Goal: Check status: Check status

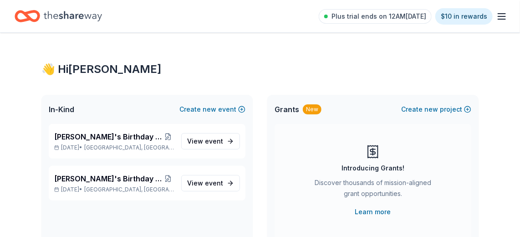
click at [123, 136] on span "[PERSON_NAME]'s Birthday [PERSON_NAME]" at bounding box center [107, 136] width 107 height 11
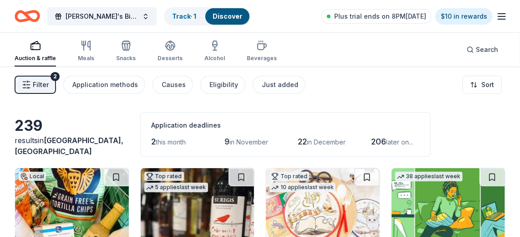
click at [131, 20] on span "[PERSON_NAME]'s Birthday [PERSON_NAME]" at bounding box center [102, 16] width 73 height 11
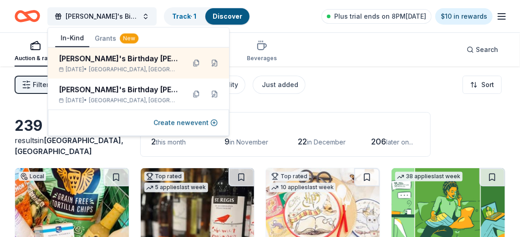
click at [132, 82] on div "[PERSON_NAME]'s Birthday [PERSON_NAME] [DATE] • [GEOGRAPHIC_DATA], [GEOGRAPHIC_…" at bounding box center [138, 93] width 181 height 31
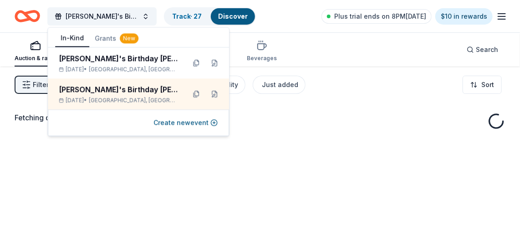
click at [197, 15] on link "Track · 27" at bounding box center [187, 16] width 30 height 8
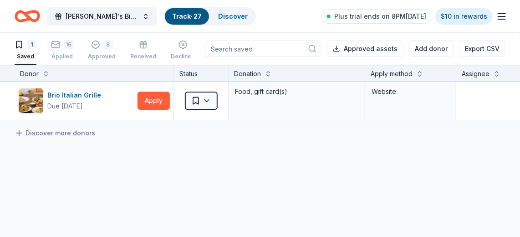
click at [66, 48] on div "16" at bounding box center [69, 44] width 10 height 9
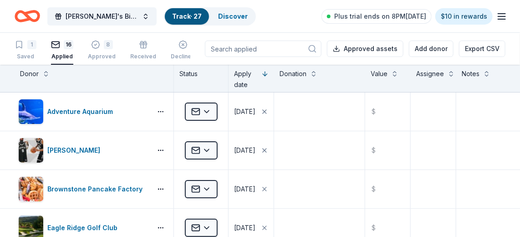
click at [97, 48] on icon "button" at bounding box center [95, 44] width 9 height 9
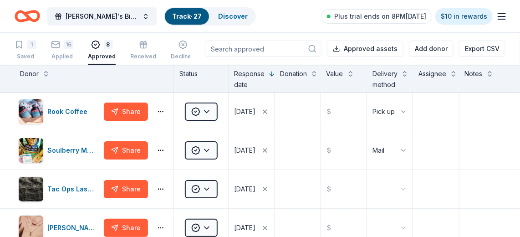
click at [67, 46] on div "16" at bounding box center [69, 44] width 10 height 9
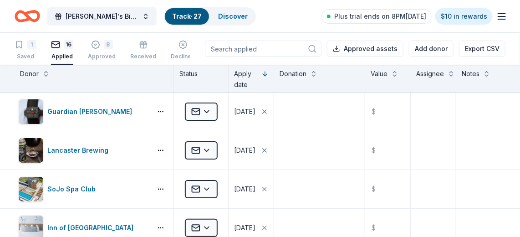
click at [119, 12] on span "[PERSON_NAME]'s Birthday [PERSON_NAME]" at bounding box center [102, 16] width 73 height 11
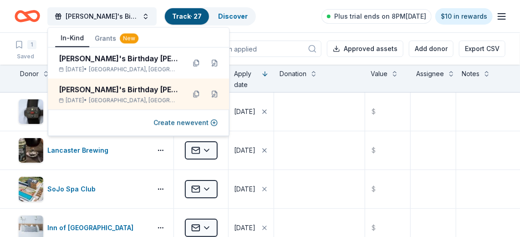
click at [109, 60] on div "[PERSON_NAME]'s Birthday [PERSON_NAME]" at bounding box center [118, 58] width 119 height 11
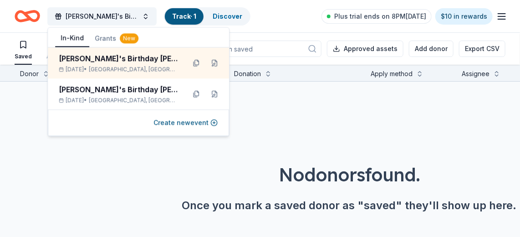
click at [249, 101] on div "No donors found. Once you mark a saved donor as "saved" they'll show up here." at bounding box center [349, 161] width 520 height 160
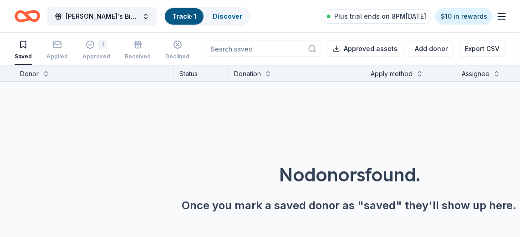
click at [92, 43] on div "1" at bounding box center [96, 44] width 28 height 9
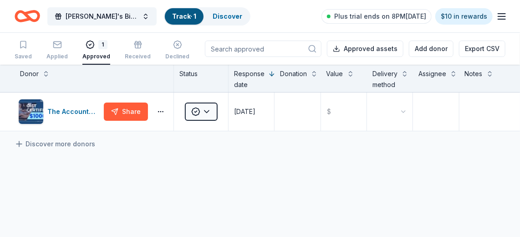
click at [121, 15] on span "[PERSON_NAME]'s Birthday [PERSON_NAME]" at bounding box center [102, 16] width 73 height 11
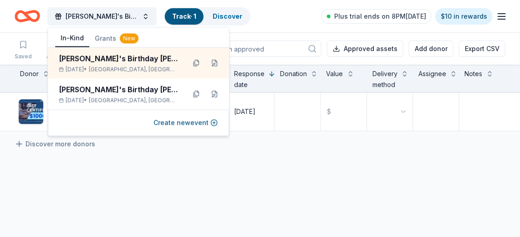
click at [81, 96] on div "[DATE] • [GEOGRAPHIC_DATA], [GEOGRAPHIC_DATA]" at bounding box center [118, 99] width 119 height 7
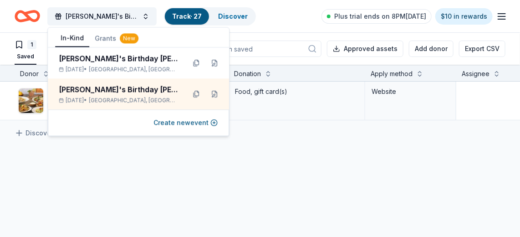
click at [82, 170] on div "Brio Italian Grille Due [DATE] Apply Saved Food, gift card(s) Website Discover …" at bounding box center [349, 186] width 698 height 210
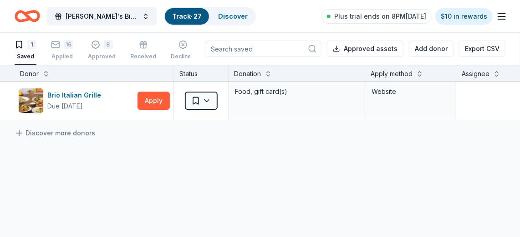
click at [67, 47] on div "16" at bounding box center [69, 44] width 10 height 9
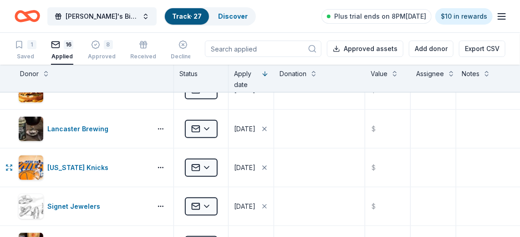
scroll to position [506, 0]
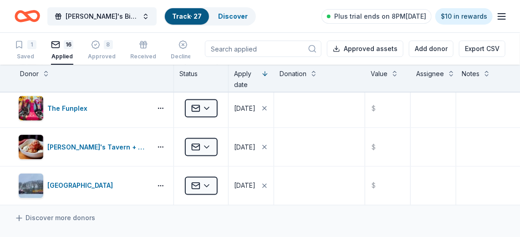
click at [185, 48] on div "button" at bounding box center [183, 44] width 24 height 9
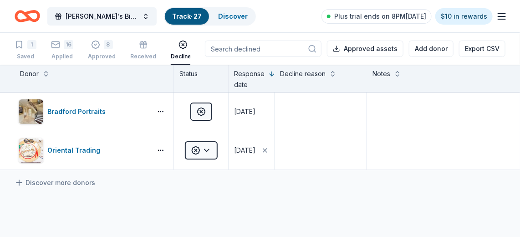
click at [101, 48] on div "8" at bounding box center [102, 44] width 28 height 9
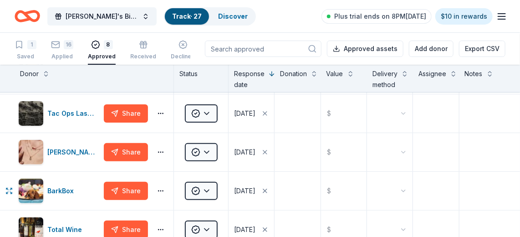
scroll to position [74, 0]
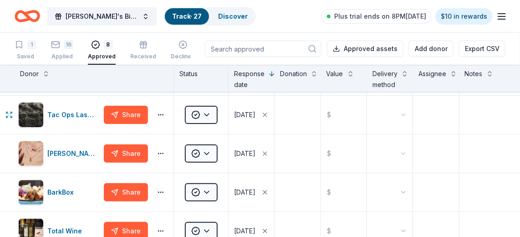
click at [401, 112] on html "[PERSON_NAME]'s Birthday Bingo Bash Track · 27 Discover Plus trial ends on 8PM[…" at bounding box center [260, 118] width 520 height 237
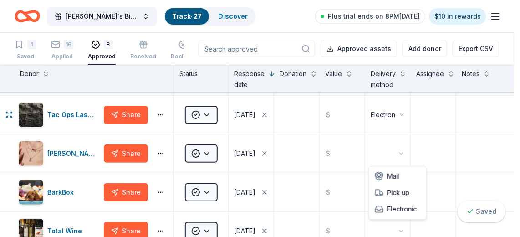
click at [399, 152] on html "[PERSON_NAME]'s Birthday Bingo Bash Track · 27 Discover Plus trial ends on 8PM[…" at bounding box center [260, 118] width 520 height 237
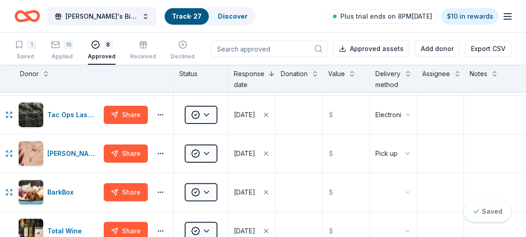
click at [397, 191] on html "[PERSON_NAME]'s Birthday Bingo Bash Track · 27 Discover Plus trial ends on 8PM[…" at bounding box center [263, 118] width 526 height 237
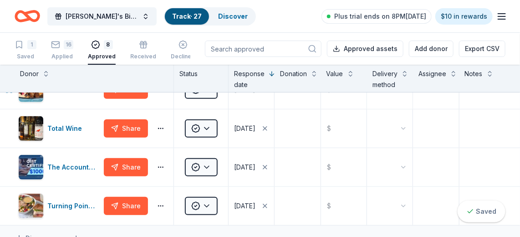
scroll to position [176, 0]
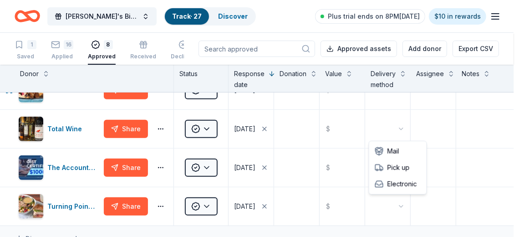
click at [401, 125] on html "[PERSON_NAME]'s Birthday Bingo Bash Track · 27 Discover Plus trial ends on 8PM[…" at bounding box center [260, 118] width 520 height 237
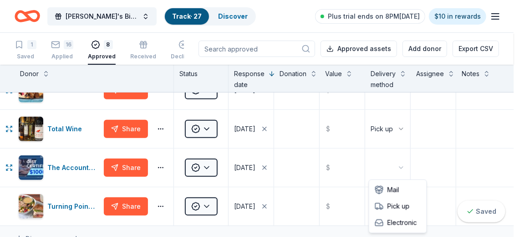
click at [394, 160] on html "[PERSON_NAME]'s Birthday Bingo Bash Track · 27 Discover Plus trial ends on 8PM[…" at bounding box center [260, 118] width 520 height 237
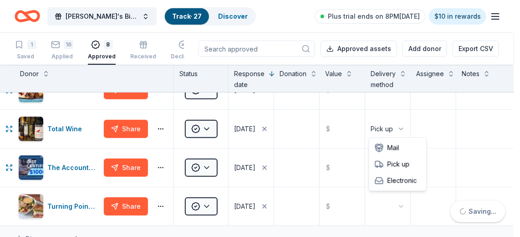
click at [392, 204] on html "[PERSON_NAME]'s Birthday Bingo Bash Track · 27 Discover Plus trial ends on 8PM[…" at bounding box center [260, 118] width 520 height 237
click at [395, 204] on html "[PERSON_NAME]'s Birthday Bingo Bash Track · 27 Discover Plus trial ends on 8PM[…" at bounding box center [260, 118] width 520 height 237
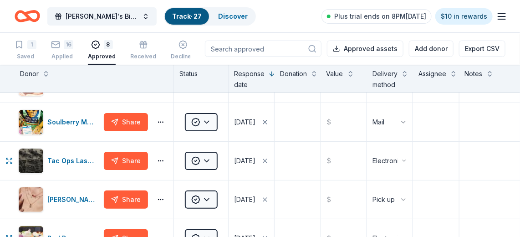
scroll to position [29, 0]
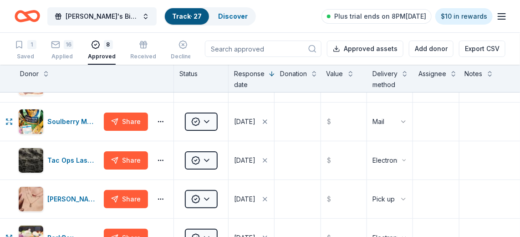
click at [207, 121] on html "[PERSON_NAME]'s Birthday Bingo Bash Track · 27 Discover Plus trial ends on 8PM[…" at bounding box center [260, 118] width 520 height 237
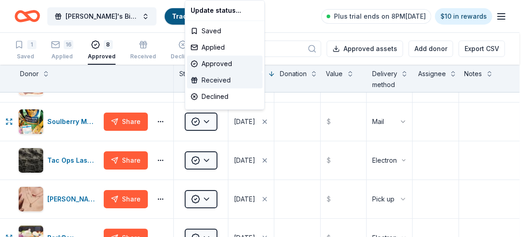
click at [212, 80] on div "Received" at bounding box center [225, 80] width 76 height 16
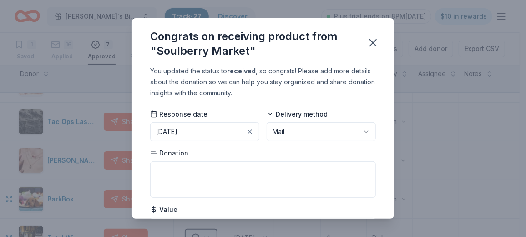
click at [375, 41] on icon "button" at bounding box center [373, 43] width 6 height 6
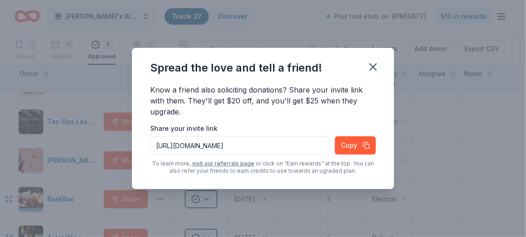
drag, startPoint x: 372, startPoint y: 63, endPoint x: 380, endPoint y: 76, distance: 15.5
click at [380, 76] on div "Spread the love and tell a friend!" at bounding box center [263, 66] width 262 height 36
click at [369, 72] on icon "button" at bounding box center [373, 67] width 13 height 13
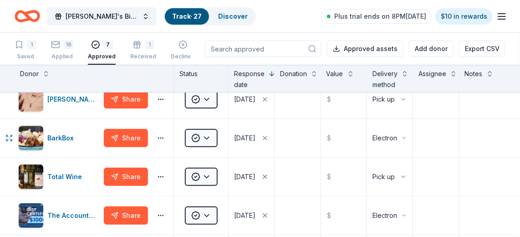
scroll to position [89, 0]
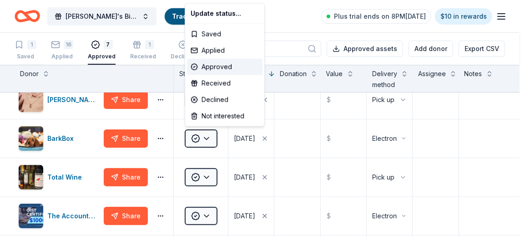
click at [207, 137] on html "[PERSON_NAME]'s Birthday Bingo Bash Track · 27 Discover Plus trial ends on 8PM[…" at bounding box center [263, 118] width 526 height 237
click at [212, 80] on div "Received" at bounding box center [225, 83] width 76 height 16
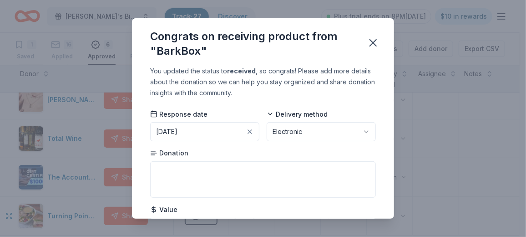
click at [369, 42] on icon "button" at bounding box center [373, 42] width 13 height 13
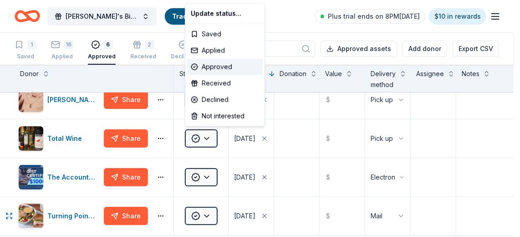
click at [209, 136] on html "[PERSON_NAME]'s Birthday Bingo Bash Track · 27 Discover Plus trial ends on 8PM[…" at bounding box center [260, 118] width 520 height 237
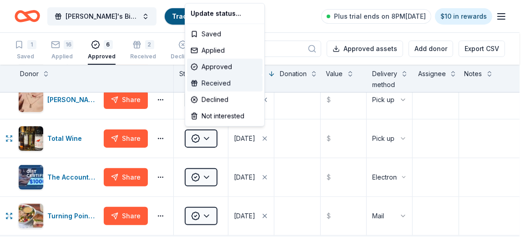
click at [218, 81] on div "Received" at bounding box center [225, 83] width 76 height 16
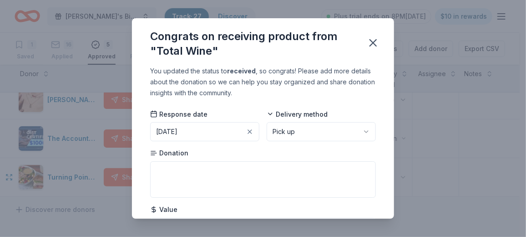
click at [368, 45] on icon "button" at bounding box center [373, 42] width 13 height 13
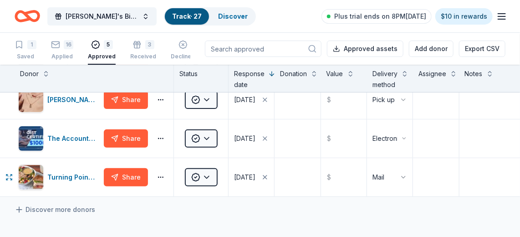
click at [209, 173] on html "[PERSON_NAME]'s Birthday Bingo Bash Track · 27 Discover Plus trial ends on 8PM[…" at bounding box center [260, 118] width 520 height 237
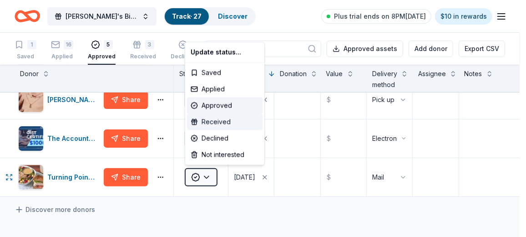
click at [218, 119] on div "Received" at bounding box center [225, 122] width 76 height 16
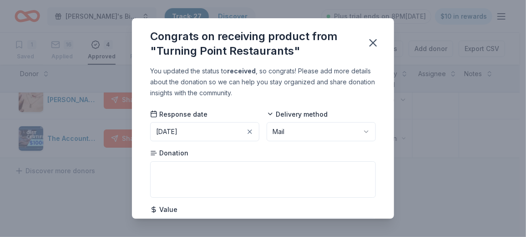
click at [375, 40] on icon "button" at bounding box center [373, 42] width 13 height 13
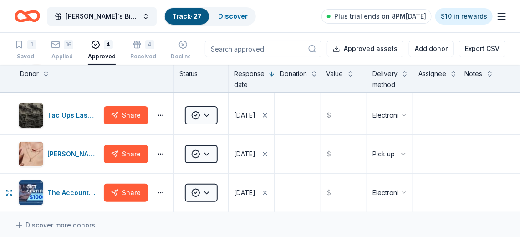
scroll to position [0, 0]
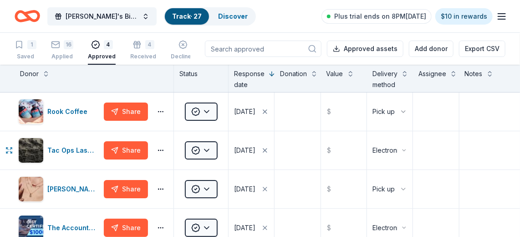
click at [209, 146] on html "[PERSON_NAME]'s Birthday Bingo Bash Track · 27 Discover Plus trial ends on 8PM[…" at bounding box center [260, 118] width 520 height 237
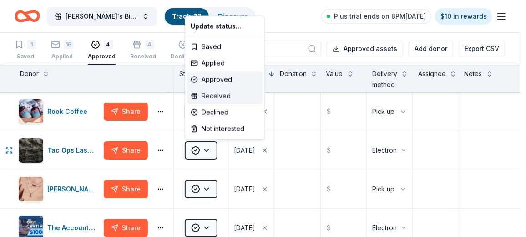
click at [211, 96] on div "Received" at bounding box center [225, 96] width 76 height 16
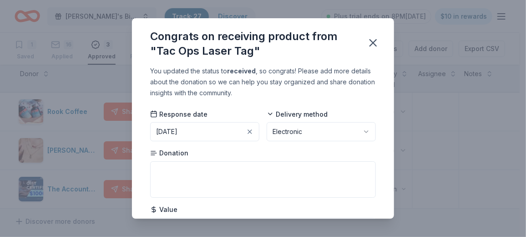
click at [372, 48] on icon "button" at bounding box center [373, 42] width 13 height 13
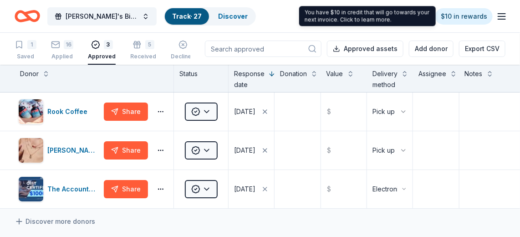
click at [482, 12] on link "$10 in rewards" at bounding box center [463, 16] width 57 height 16
